Goal: Information Seeking & Learning: Learn about a topic

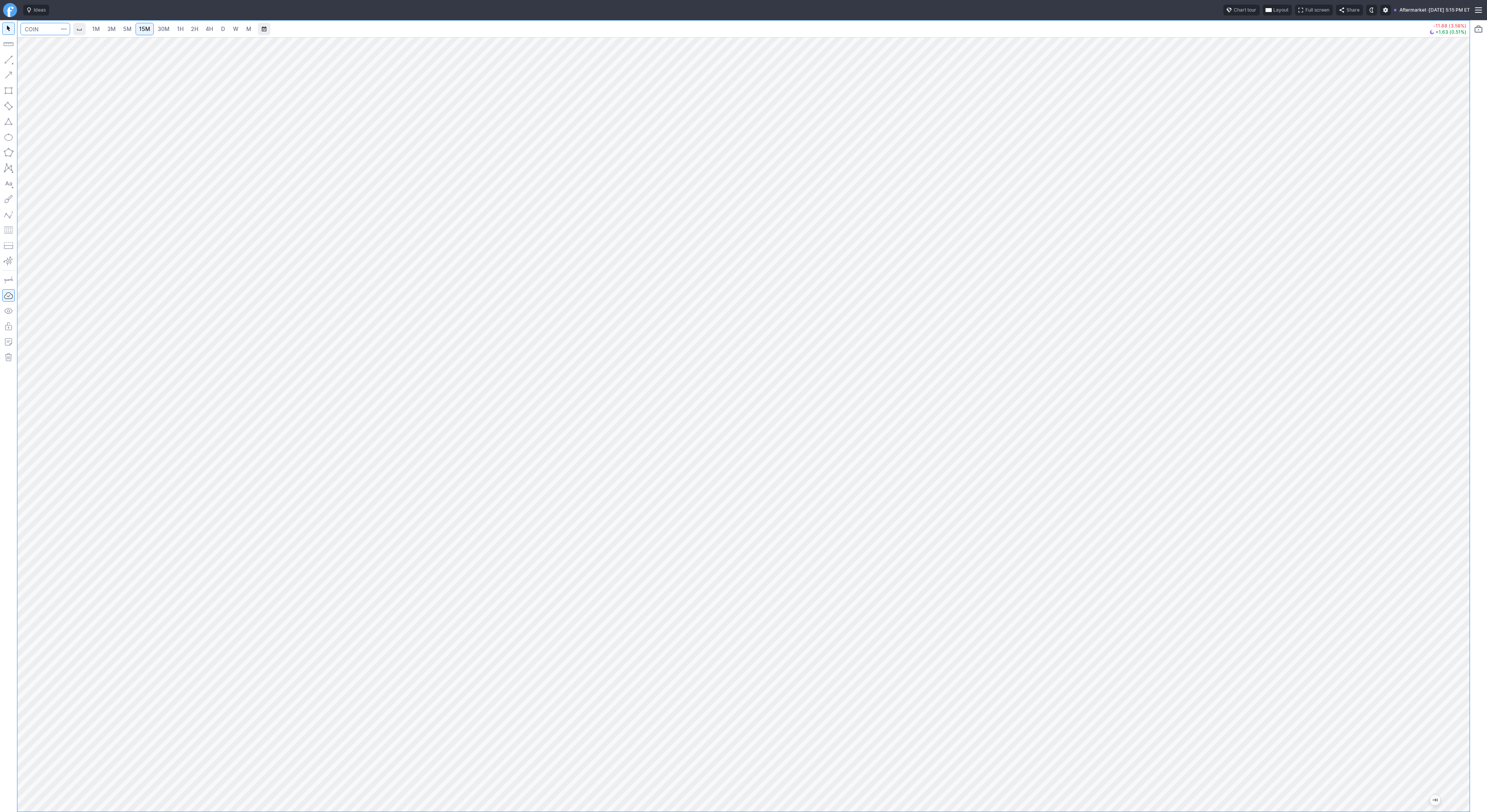
click at [35, 26] on input "Search" at bounding box center [46, 29] width 50 height 12
type input "sbet"
click at [53, 42] on button "SBET SharpLink Gaming Inc NASD" at bounding box center [106, 46] width 163 height 11
click at [196, 27] on span "2H" at bounding box center [195, 28] width 8 height 6
click at [221, 28] on span "D" at bounding box center [223, 28] width 4 height 6
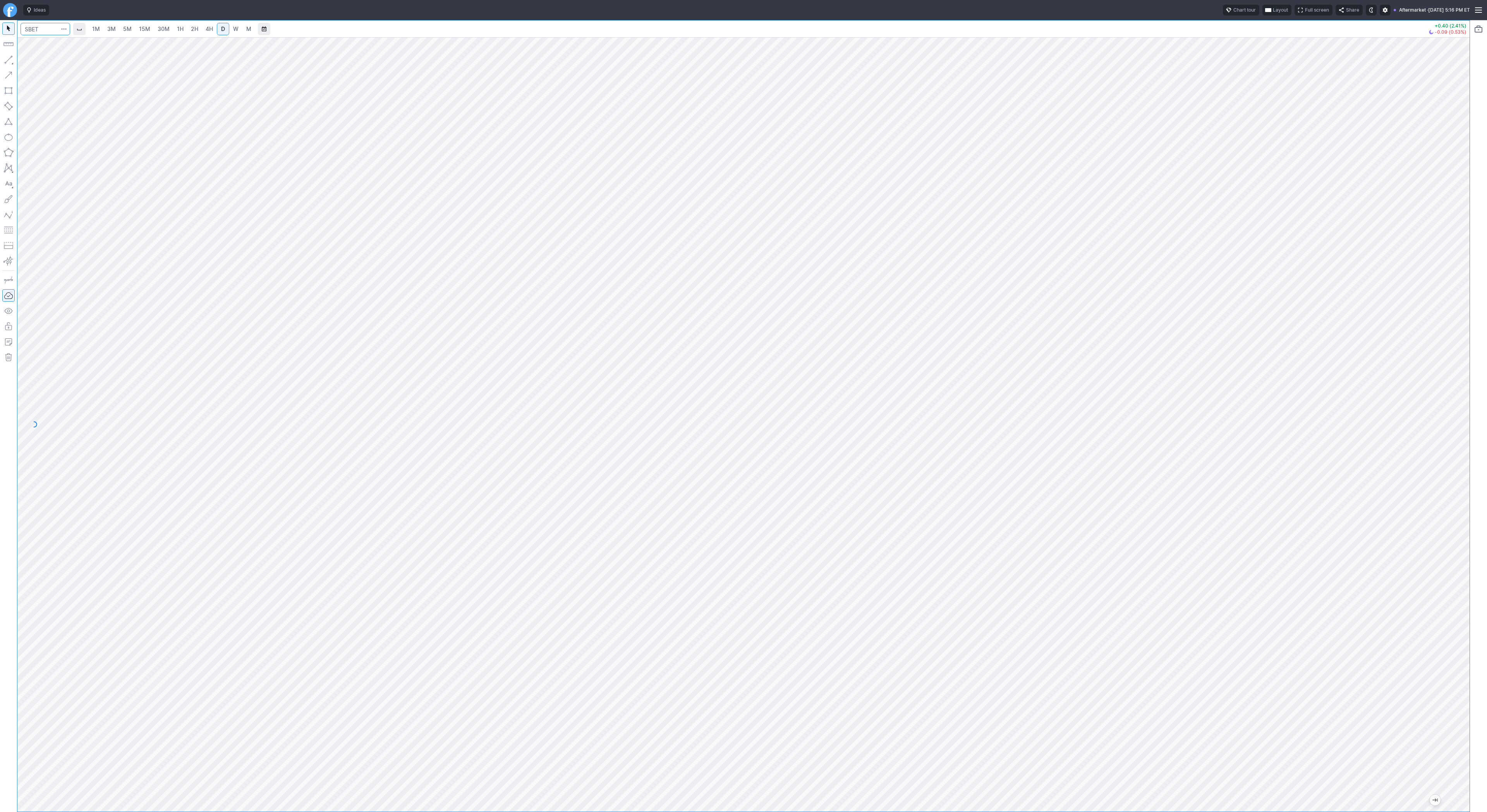
click at [43, 31] on input "Search" at bounding box center [46, 29] width 50 height 12
type input "bmnr"
click at [0, 139] on html "Ideas Chart tour Layout Full screen Share Aftermarket · [DATE] 5:16 PM ET 1M 3M…" at bounding box center [744, 406] width 1487 height 812
click at [114, 31] on span "3M" at bounding box center [111, 28] width 9 height 6
click at [149, 31] on link "15M" at bounding box center [145, 29] width 18 height 12
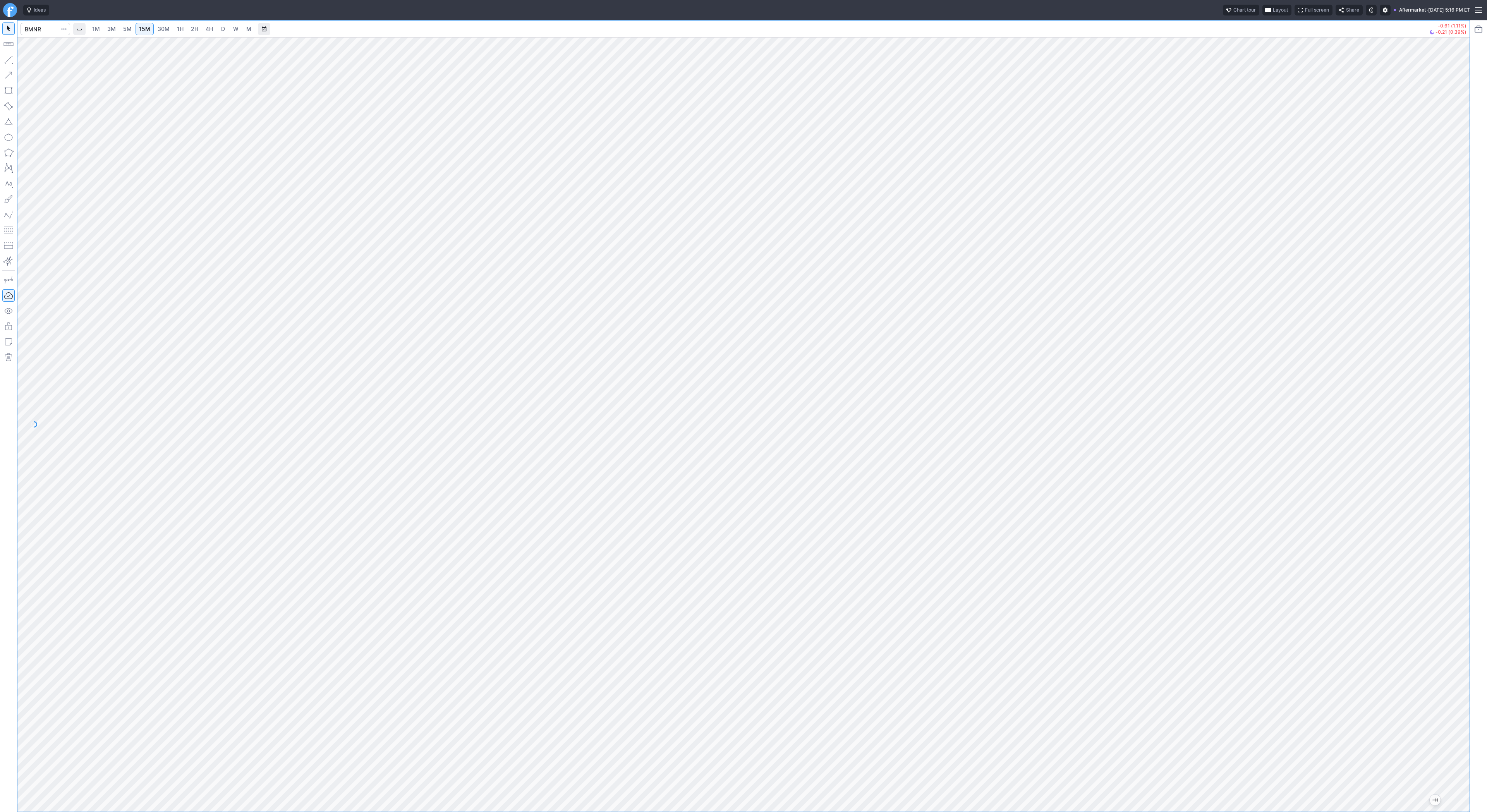
click at [171, 28] on link "30M" at bounding box center [163, 29] width 19 height 12
